Goal: Transaction & Acquisition: Register for event/course

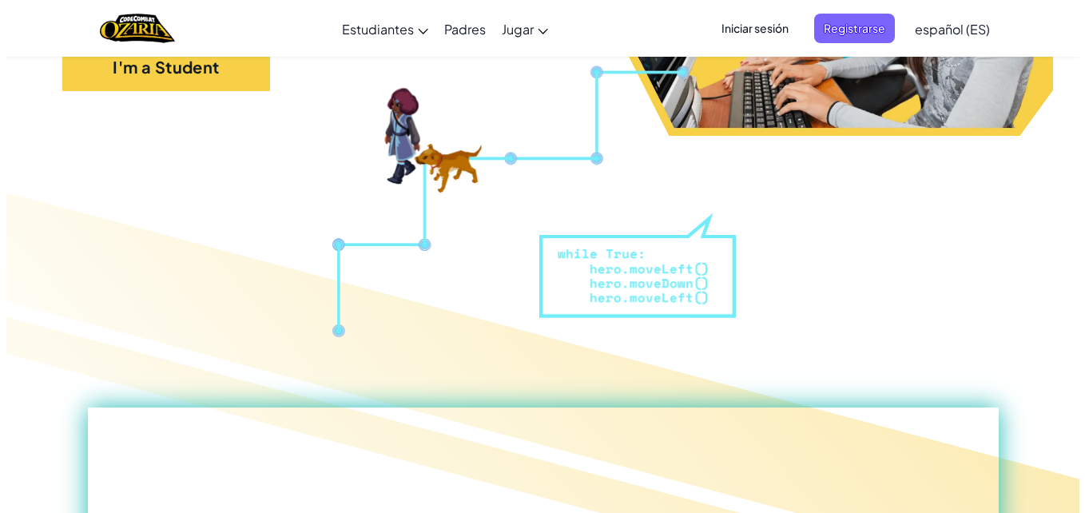
scroll to position [436, 0]
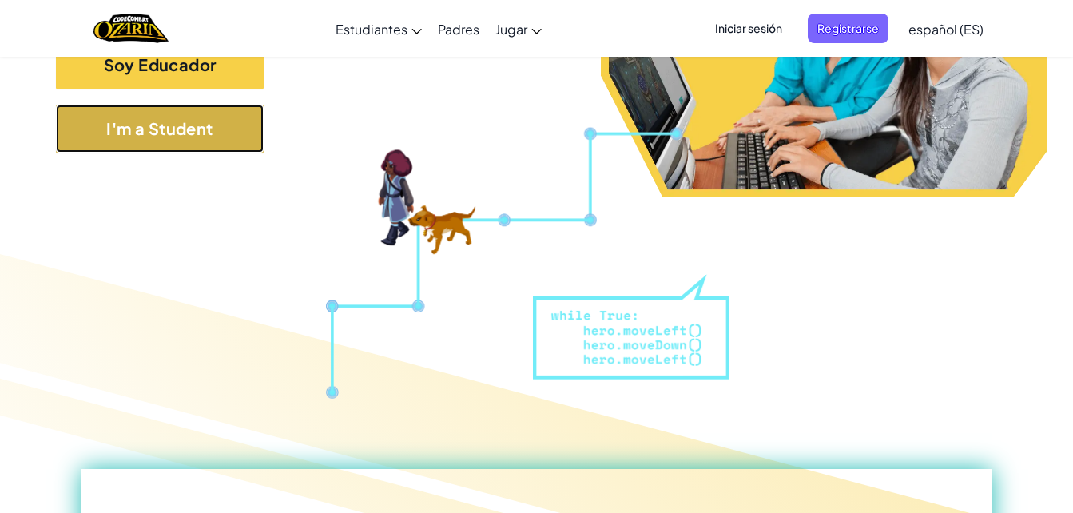
click at [196, 133] on button "I'm a Student" at bounding box center [160, 129] width 208 height 48
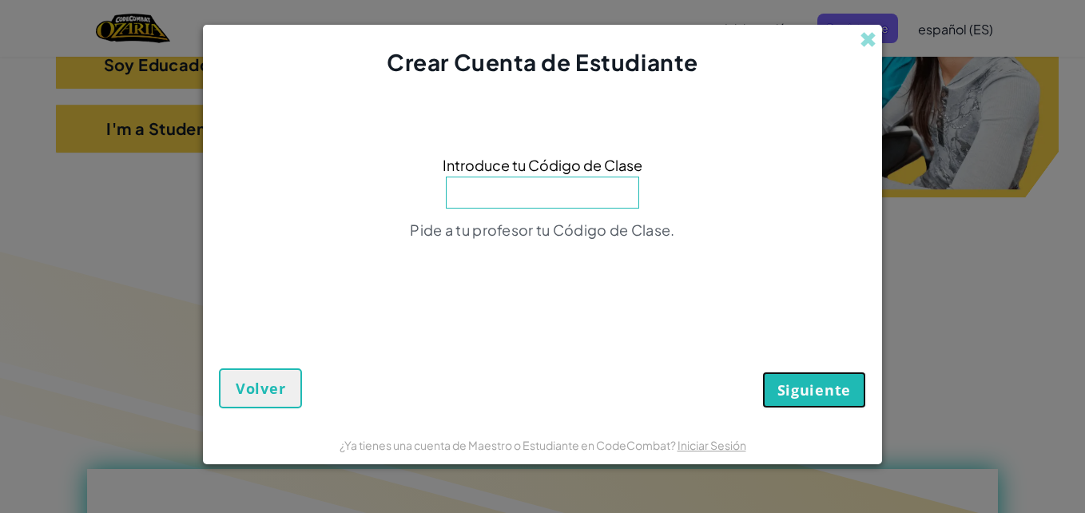
click at [790, 384] on span "Siguiente" at bounding box center [815, 389] width 74 height 19
click at [564, 191] on input at bounding box center [542, 193] width 193 height 32
type input "MixFalseDark"
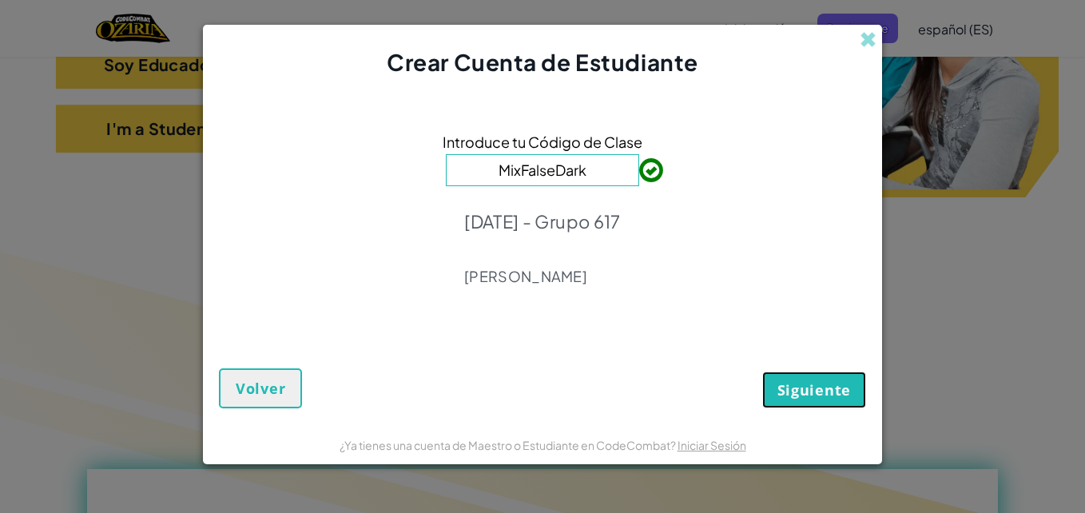
click at [810, 387] on span "Siguiente" at bounding box center [815, 389] width 74 height 19
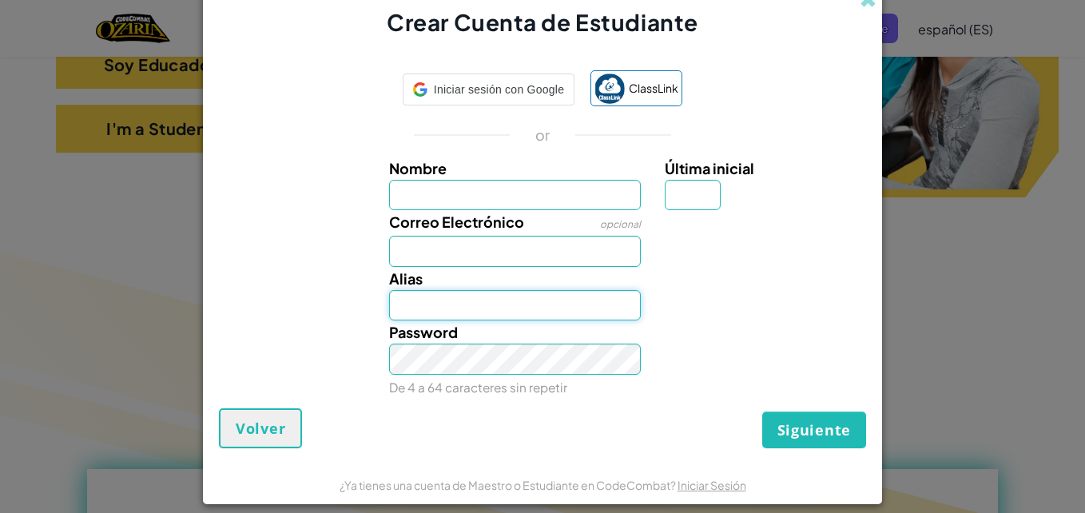
type input "[EMAIL_ADDRESS][DOMAIN_NAME]"
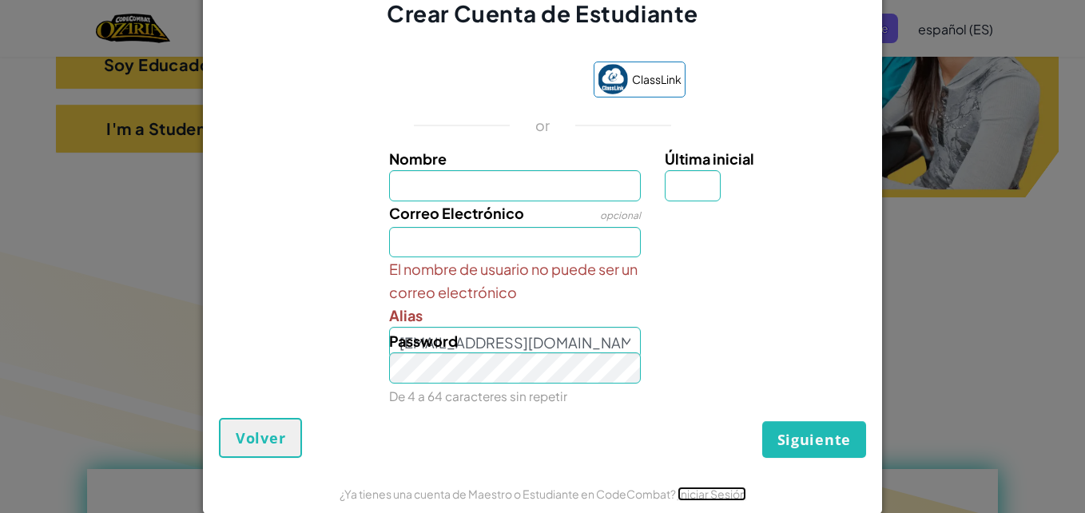
click at [713, 495] on link "Iniciar Sesión" at bounding box center [712, 494] width 69 height 14
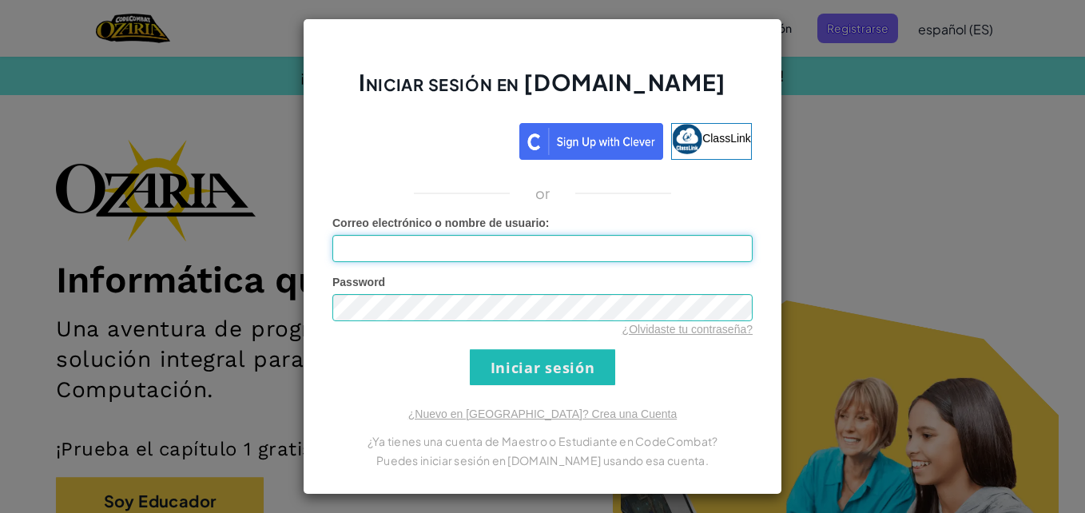
click at [636, 253] on input "Correo electrónico o nombre de usuario :" at bounding box center [542, 248] width 420 height 27
type input "[EMAIL_ADDRESS][DOMAIN_NAME]"
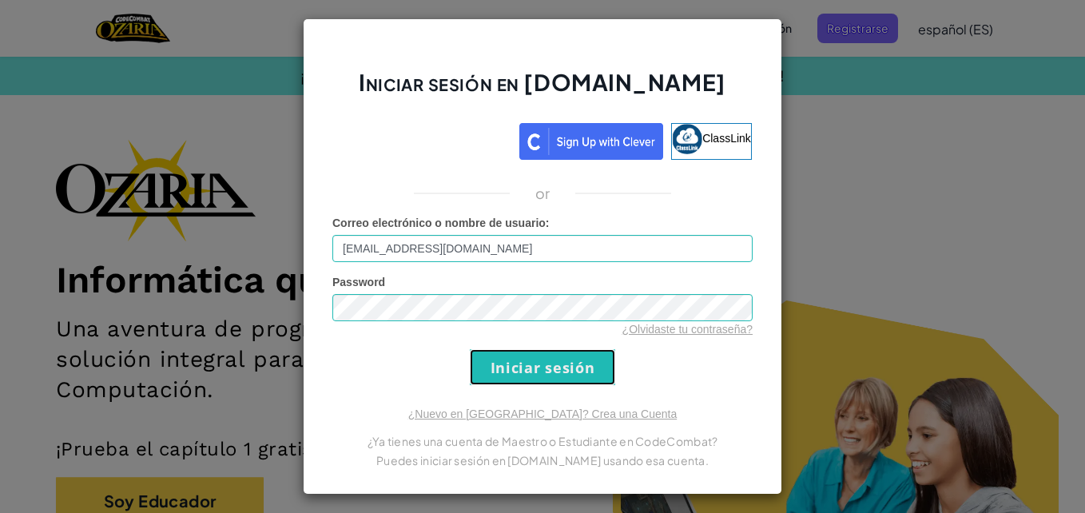
click at [576, 370] on input "Iniciar sesión" at bounding box center [542, 367] width 145 height 36
